Goal: Task Accomplishment & Management: Use online tool/utility

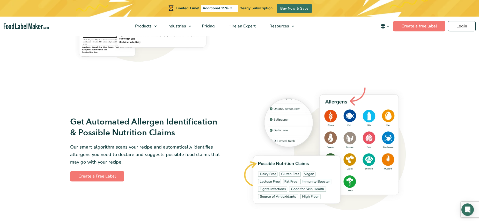
scroll to position [502, 0]
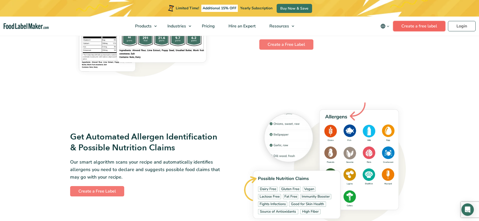
click at [421, 28] on link "Create a free label" at bounding box center [419, 26] width 52 height 10
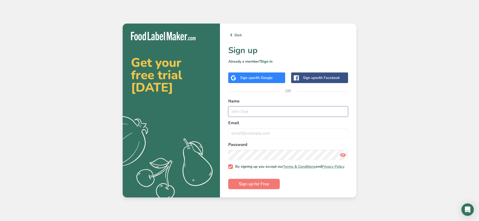
click at [242, 111] on input "text" at bounding box center [288, 111] width 120 height 10
type input "[PERSON_NAME]"
type input "[EMAIL_ADDRESS]"
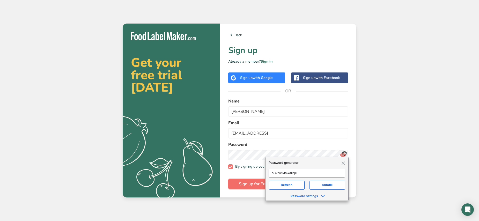
click at [256, 183] on span "Sign up for Free" at bounding box center [254, 184] width 30 height 6
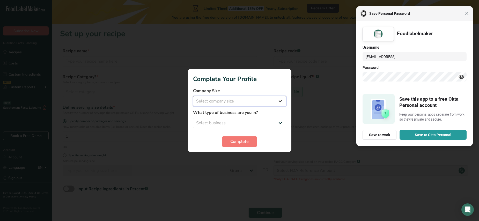
click at [193, 96] on select "Select company size Fewer than 10 Employees 10 to 50 Employees 51 to 500 Employ…" at bounding box center [239, 101] width 93 height 10
select select "2"
click option "10 to 50 Employees" at bounding box center [0, 0] width 0 height 0
click at [193, 118] on select "Select business Packaged Food Manufacturer Restaurant & Cafe Bakery Meal Plans …" at bounding box center [239, 123] width 93 height 10
select select "3"
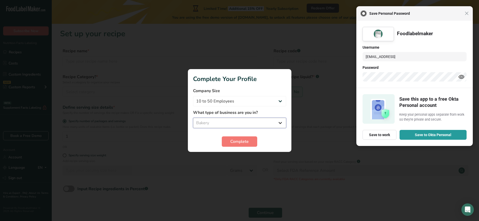
click option "Bakery" at bounding box center [0, 0] width 0 height 0
click at [242, 143] on span "Complete" at bounding box center [239, 142] width 18 height 6
click at [466, 15] on span "Close" at bounding box center [467, 13] width 4 height 4
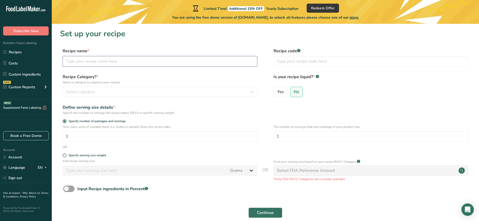
click at [83, 60] on input "text" at bounding box center [160, 61] width 195 height 10
type input "Cramel Slice"
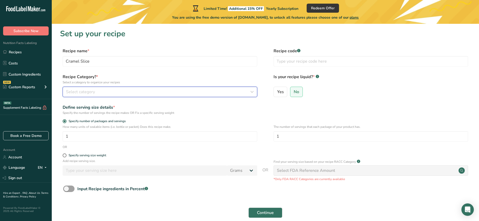
click at [92, 90] on span "Select category" at bounding box center [80, 92] width 29 height 6
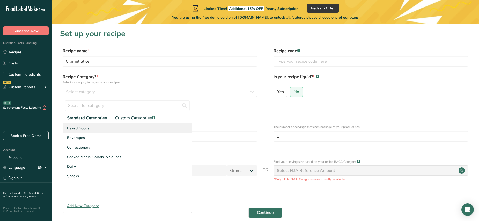
click at [99, 129] on div "Baked Goods" at bounding box center [127, 129] width 129 height 10
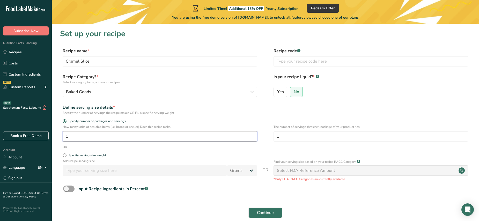
drag, startPoint x: 76, startPoint y: 136, endPoint x: 46, endPoint y: 135, distance: 29.8
click at [63, 135] on input "1" at bounding box center [160, 136] width 195 height 10
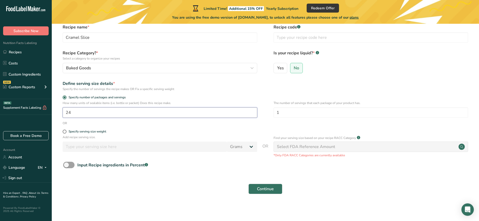
scroll to position [25, 0]
drag, startPoint x: 305, startPoint y: 112, endPoint x: 264, endPoint y: 111, distance: 41.4
click at [274, 111] on input "1" at bounding box center [371, 111] width 195 height 10
drag, startPoint x: 77, startPoint y: 112, endPoint x: 47, endPoint y: 112, distance: 30.0
click at [63, 112] on input "24" at bounding box center [160, 111] width 195 height 10
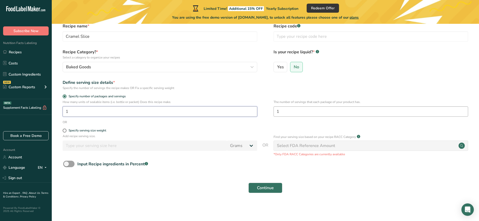
type input "1"
drag, startPoint x: 293, startPoint y: 112, endPoint x: 267, endPoint y: 111, distance: 25.7
click at [274, 111] on input "1" at bounding box center [371, 111] width 195 height 10
type input "24"
click at [265, 191] on button "Continue" at bounding box center [266, 188] width 34 height 10
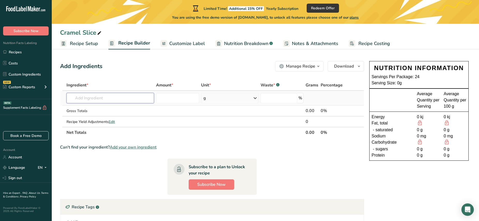
click at [93, 100] on input "text" at bounding box center [111, 98] width 88 height 10
type input "s"
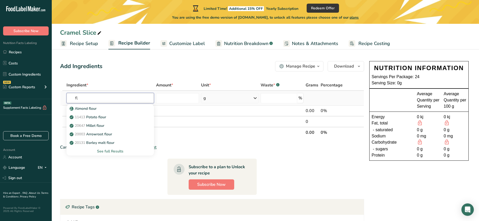
type input "f"
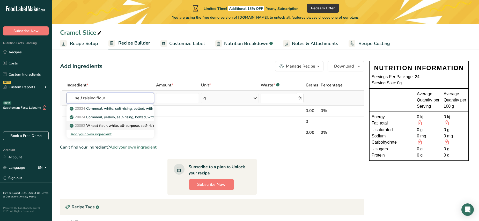
type input "self raising flour"
click at [119, 125] on p "20082 Wheat flour, white, all-purpose, self-rising, enriched" at bounding box center [122, 125] width 103 height 5
type input "Wheat flour, white, all-purpose, self-rising, enriched"
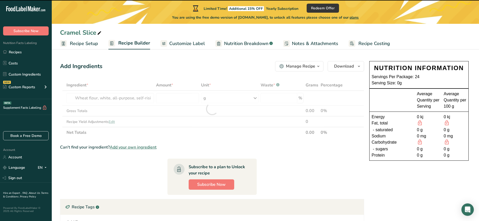
type input "0"
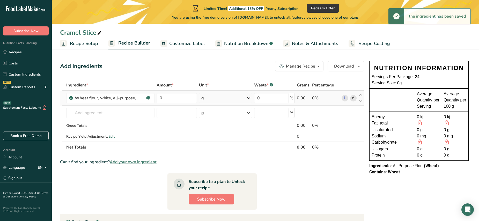
click at [216, 98] on div "g" at bounding box center [225, 98] width 53 height 10
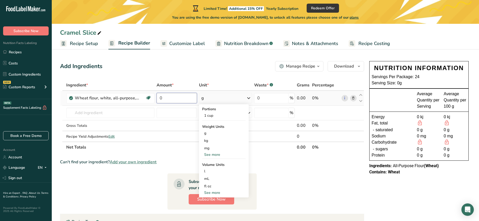
click at [171, 99] on input "0" at bounding box center [177, 98] width 40 height 10
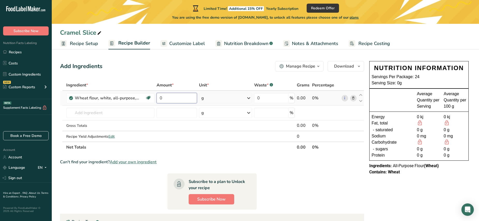
drag, startPoint x: 171, startPoint y: 99, endPoint x: 126, endPoint y: 98, distance: 45.6
click at [157, 98] on input "0" at bounding box center [177, 98] width 40 height 10
type input "420"
click at [100, 113] on input "text" at bounding box center [110, 113] width 88 height 10
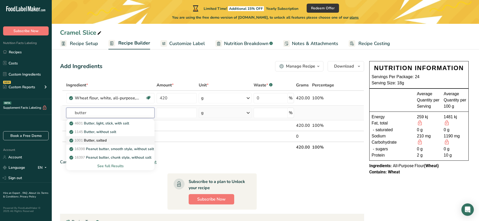
type input "butter"
click at [103, 140] on p "1001 Butter, salted" at bounding box center [88, 140] width 36 height 5
type input "Butter, salted"
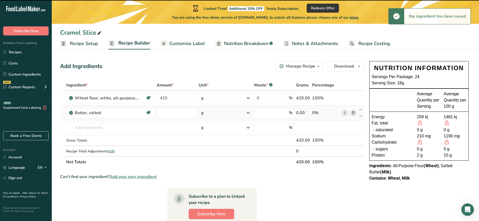
type input "0"
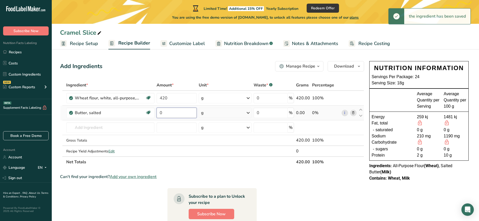
click at [171, 112] on input "0" at bounding box center [177, 113] width 40 height 10
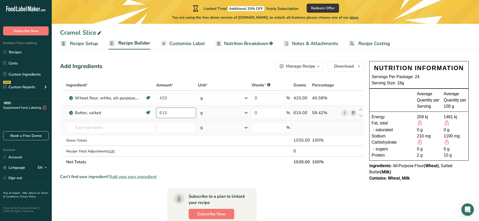
type input "615"
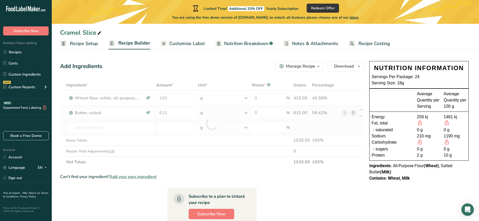
click at [85, 133] on div "Ingredient * Amount * Unit * Waste * .a-a{fill:#347362;}.b-a{fill:#fff;} Grams …" at bounding box center [212, 124] width 304 height 88
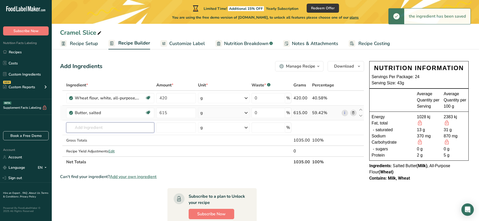
click at [83, 130] on input "text" at bounding box center [110, 127] width 88 height 10
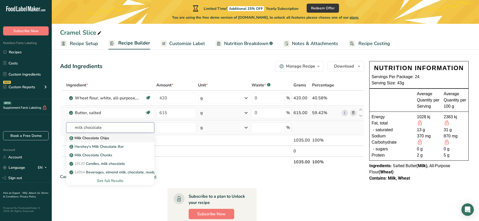
type input "milk chocolate"
click at [99, 136] on p "Milk Chocolate Chips" at bounding box center [89, 137] width 39 height 5
type input "Milk Chocolate Chips"
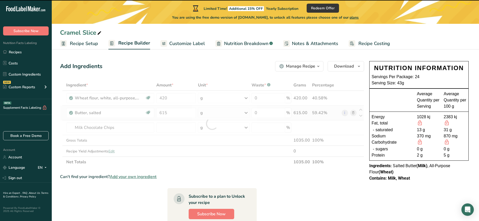
type input "0"
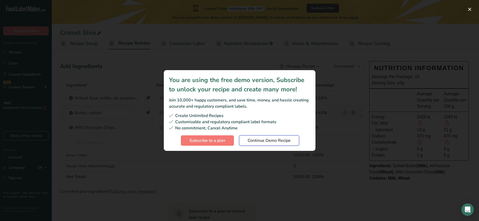
click at [265, 141] on span "Continue Demo Recipe" at bounding box center [269, 140] width 43 height 6
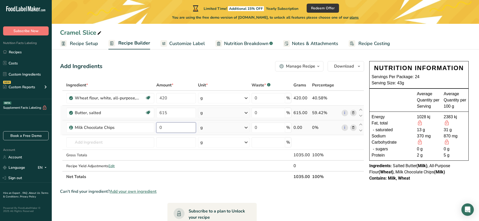
click at [175, 128] on input "0" at bounding box center [176, 127] width 40 height 10
drag, startPoint x: 175, startPoint y: 128, endPoint x: 125, endPoint y: 128, distance: 50.0
click at [156, 128] on input "0" at bounding box center [176, 127] width 40 height 10
type input "595"
click at [116, 146] on input "text" at bounding box center [110, 142] width 88 height 10
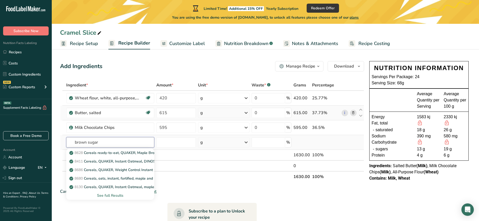
drag, startPoint x: 107, startPoint y: 145, endPoint x: 62, endPoint y: 142, distance: 44.6
click at [66, 142] on input "brown sugar" at bounding box center [110, 142] width 88 height 10
type input "sugar brown"
